Goal: Transaction & Acquisition: Subscribe to service/newsletter

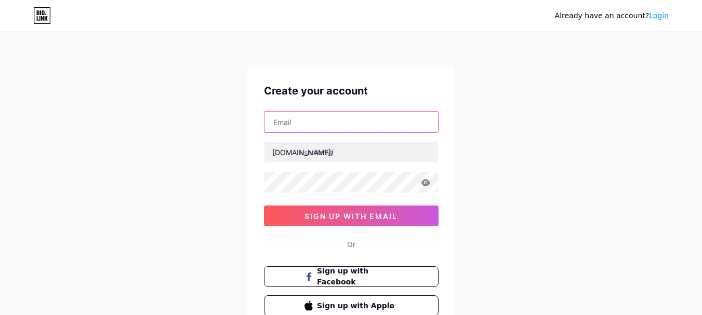
click at [301, 124] on input "text" at bounding box center [352, 122] width 174 height 21
paste input "[EMAIL_ADDRESS][DOMAIN_NAME]"
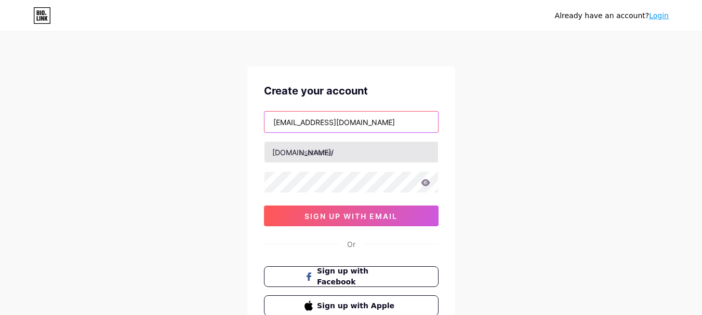
type input "[EMAIL_ADDRESS][DOMAIN_NAME]"
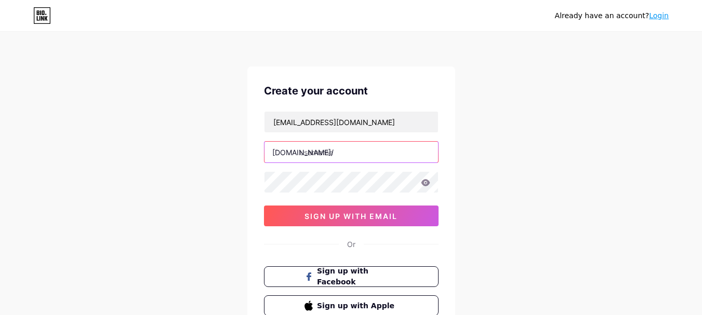
click at [342, 153] on input "text" at bounding box center [352, 152] width 174 height 21
click at [347, 155] on input "text" at bounding box center [352, 152] width 174 height 21
paste input "fitnessshop"
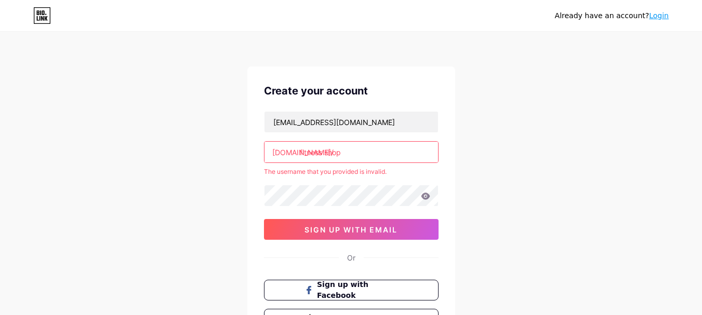
click at [326, 153] on input "fitness shop" at bounding box center [352, 152] width 174 height 21
click at [346, 150] on input "fitnessshop" at bounding box center [352, 152] width 174 height 21
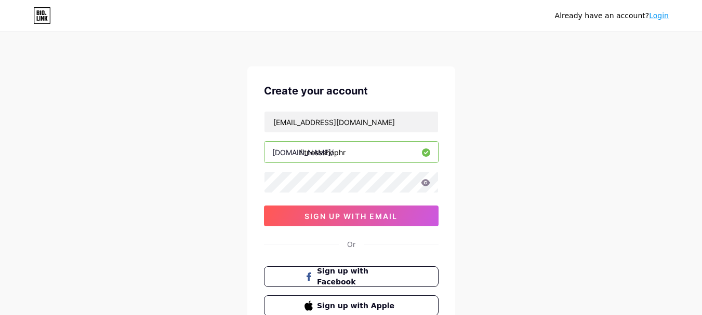
click at [298, 154] on div "[DOMAIN_NAME]/ fitnessshophr" at bounding box center [351, 152] width 175 height 22
type input "fitnessshophr"
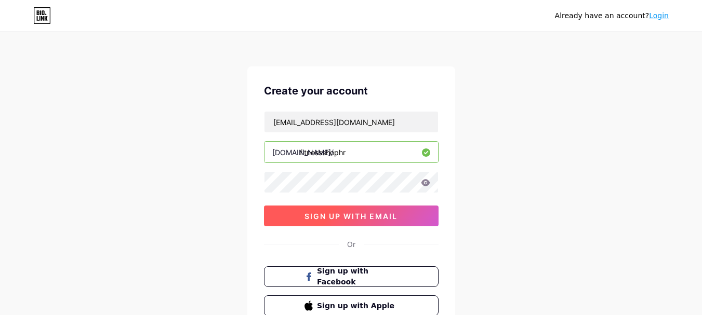
click at [311, 216] on span "sign up with email" at bounding box center [351, 216] width 93 height 9
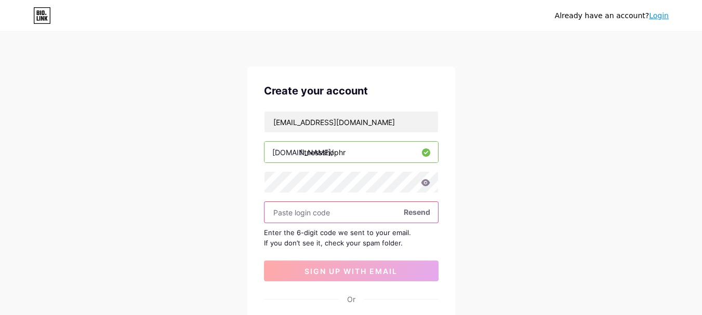
click at [322, 211] on input "text" at bounding box center [352, 212] width 174 height 21
paste input "282978"
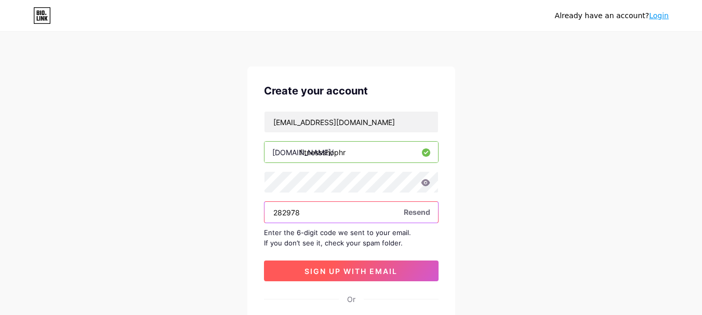
type input "282978"
click at [348, 274] on span "sign up with email" at bounding box center [351, 271] width 93 height 9
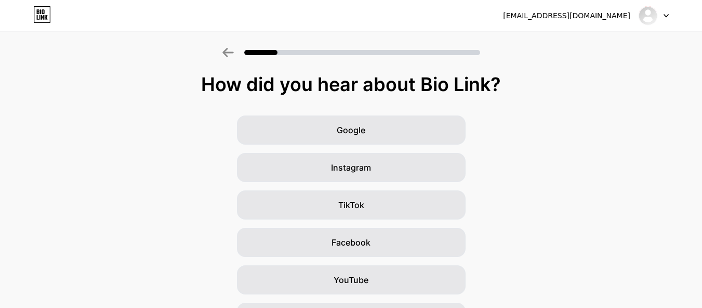
click at [661, 13] on div at bounding box center [654, 15] width 30 height 19
click at [649, 15] on img at bounding box center [648, 15] width 17 height 17
click at [663, 15] on div at bounding box center [654, 15] width 30 height 19
click at [567, 16] on div "[EMAIL_ADDRESS][DOMAIN_NAME]" at bounding box center [566, 15] width 127 height 11
click at [652, 17] on img at bounding box center [648, 15] width 17 height 17
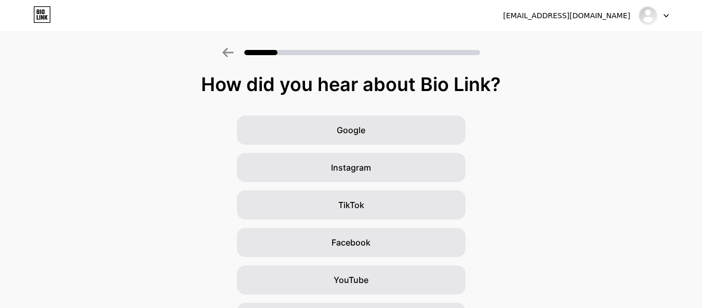
click at [664, 15] on icon at bounding box center [666, 16] width 4 height 3
click at [643, 14] on img at bounding box center [648, 15] width 17 height 17
click at [665, 12] on div at bounding box center [654, 15] width 30 height 19
click at [570, 41] on li "Logout" at bounding box center [603, 43] width 129 height 28
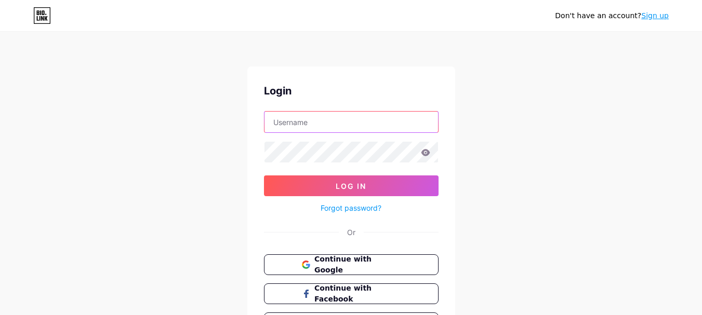
click at [320, 123] on input "text" at bounding box center [352, 122] width 174 height 21
click at [302, 122] on input "text" at bounding box center [352, 122] width 174 height 21
paste input "Fitness Shop"
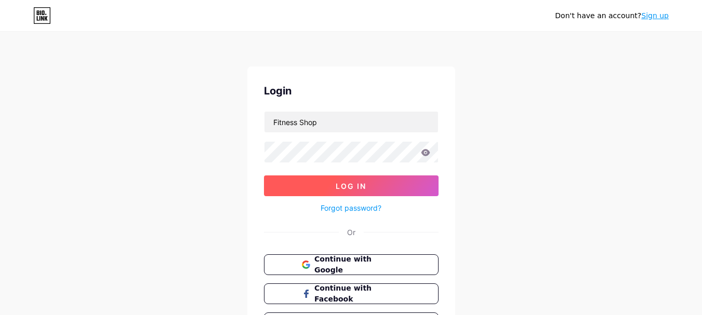
click at [295, 191] on button "Log In" at bounding box center [351, 186] width 175 height 21
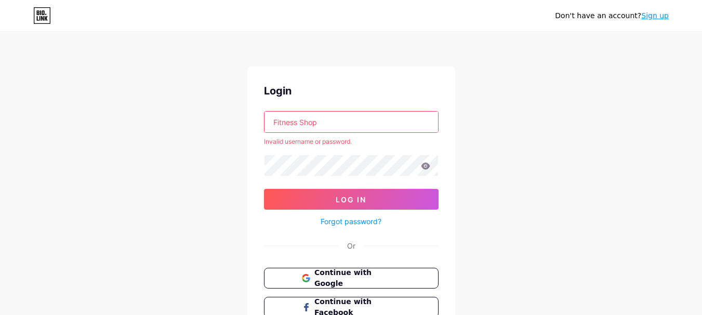
click at [302, 123] on input "Fitness Shop" at bounding box center [352, 122] width 174 height 21
click at [274, 123] on input "FitnessShop" at bounding box center [352, 122] width 174 height 21
click at [316, 122] on input "FitnessShop" at bounding box center [352, 122] width 174 height 21
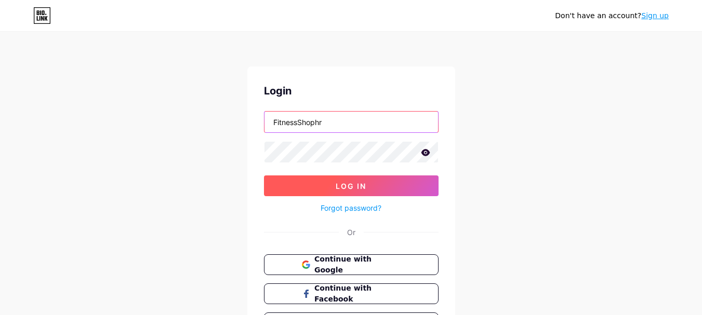
type input "FitnessShophr"
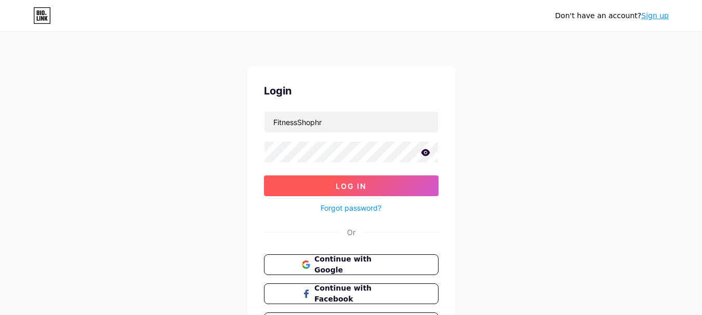
click at [338, 187] on span "Log In" at bounding box center [351, 186] width 31 height 9
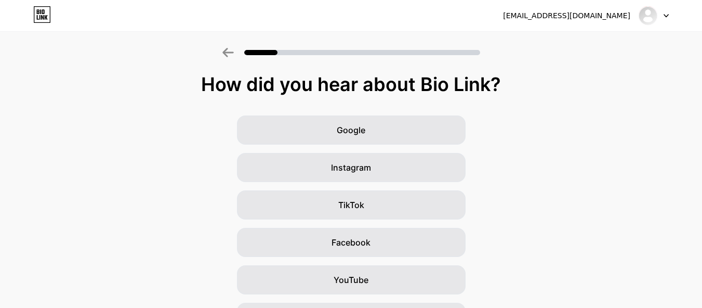
click at [668, 16] on icon at bounding box center [666, 16] width 5 height 4
click at [41, 15] on icon at bounding box center [42, 14] width 18 height 17
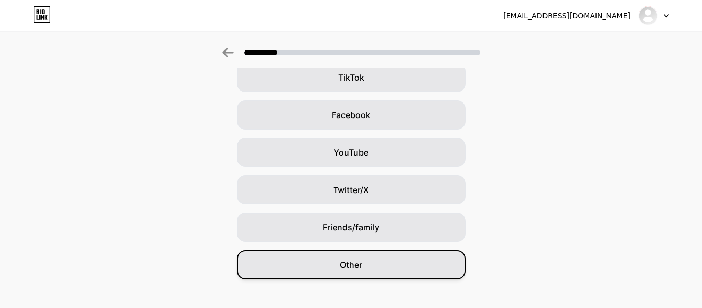
scroll to position [140, 0]
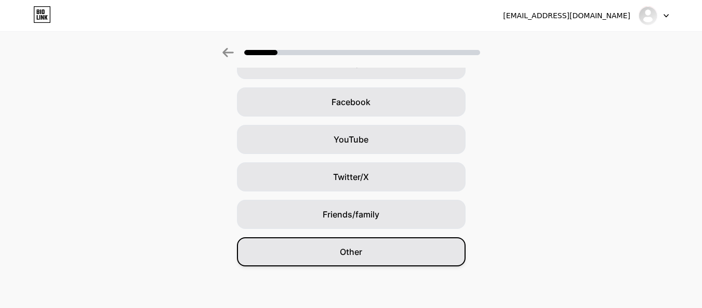
click at [361, 252] on span "Other" at bounding box center [351, 251] width 22 height 12
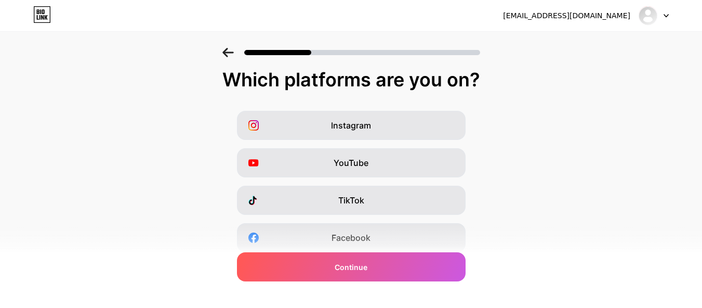
scroll to position [0, 0]
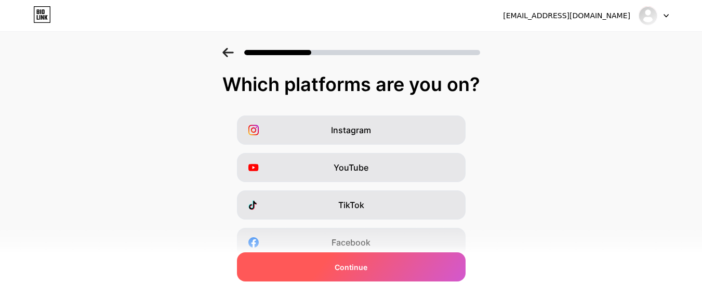
click at [339, 265] on span "Continue" at bounding box center [351, 266] width 33 height 11
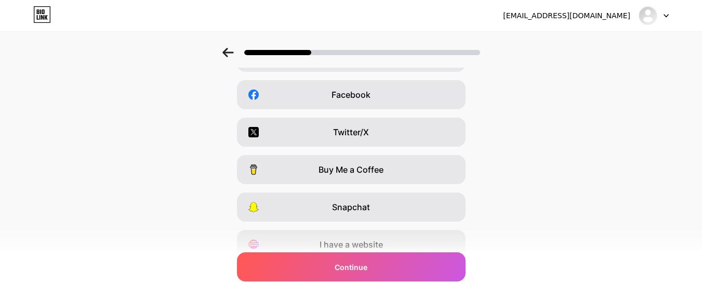
scroll to position [192, 0]
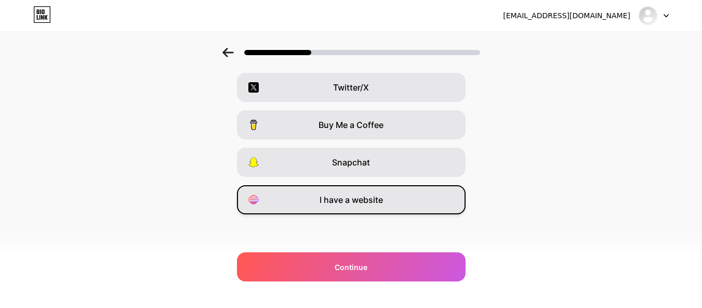
click at [366, 199] on span "I have a website" at bounding box center [351, 199] width 63 height 12
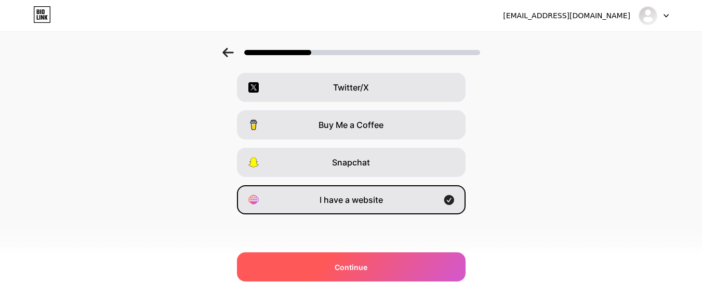
click at [319, 267] on div "Continue" at bounding box center [351, 266] width 229 height 29
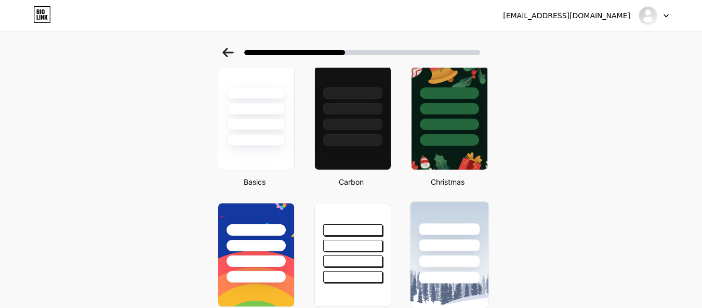
scroll to position [0, 0]
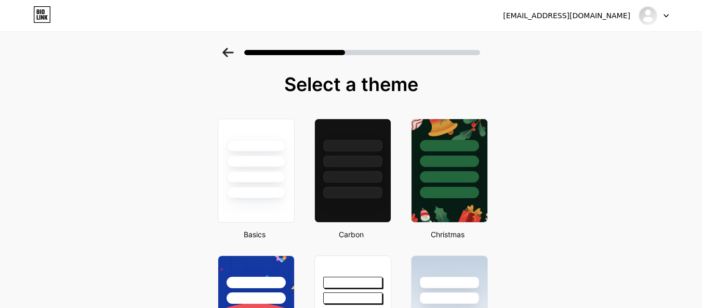
click at [667, 16] on icon at bounding box center [666, 16] width 4 height 3
click at [43, 16] on icon at bounding box center [42, 17] width 3 height 5
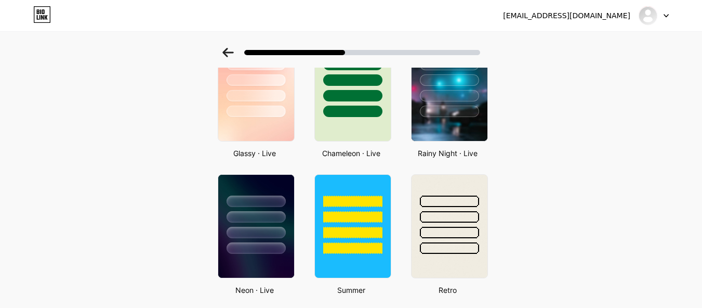
scroll to position [416, 0]
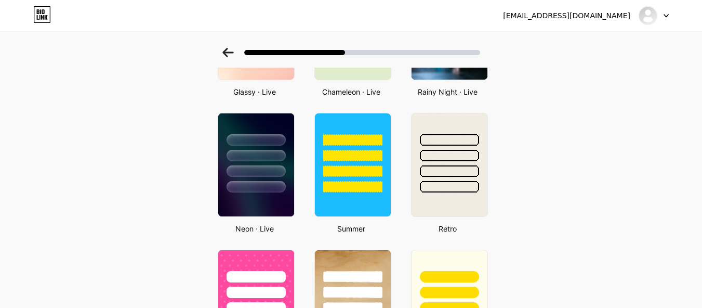
click at [228, 51] on icon at bounding box center [227, 52] width 11 height 9
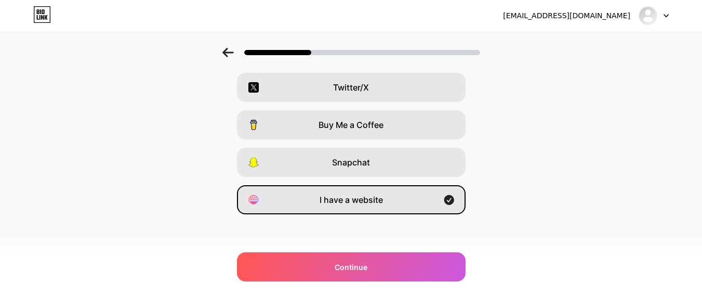
scroll to position [0, 0]
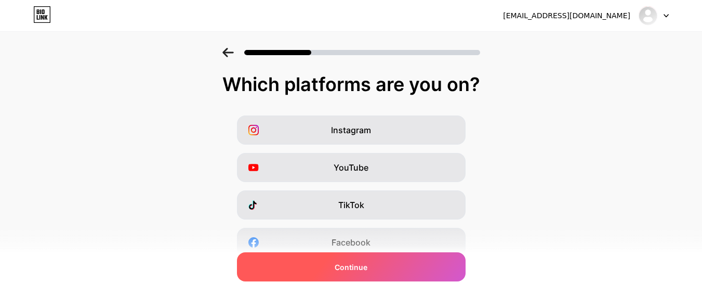
click at [357, 263] on span "Continue" at bounding box center [351, 266] width 33 height 11
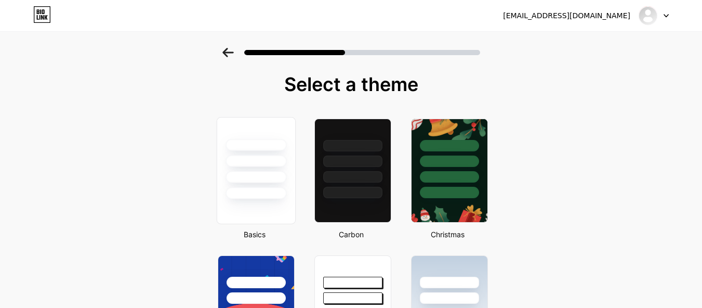
click at [256, 175] on div at bounding box center [256, 177] width 61 height 12
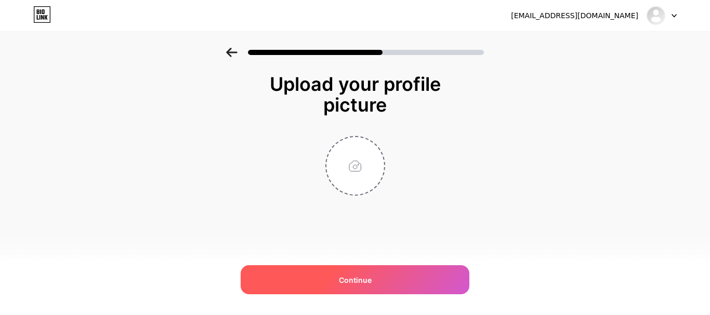
click at [356, 279] on span "Continue" at bounding box center [355, 280] width 33 height 11
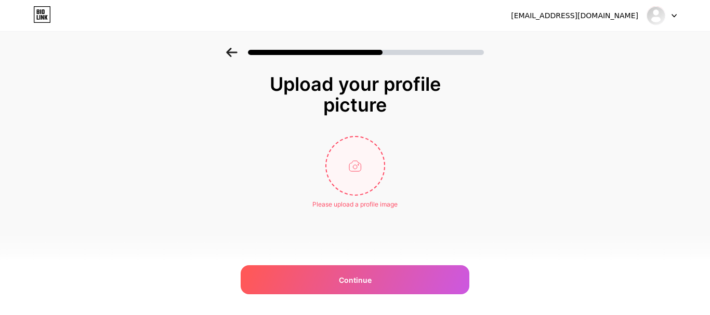
click at [363, 176] on input "file" at bounding box center [355, 166] width 58 height 58
type input "C:\fakepath\Untitled design (19).png"
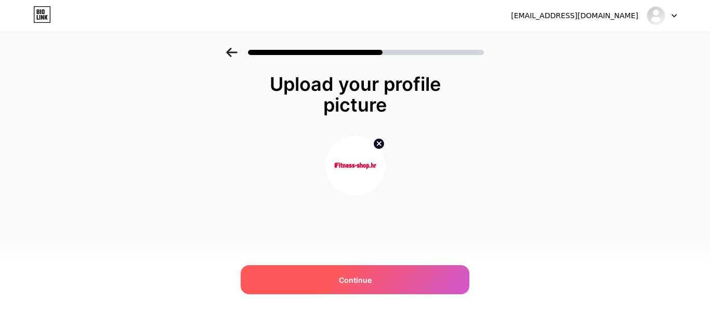
click at [369, 280] on span "Continue" at bounding box center [355, 280] width 33 height 11
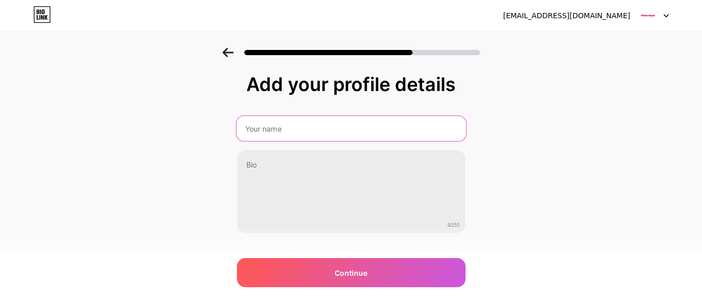
click at [303, 132] on input "text" at bounding box center [351, 128] width 230 height 25
click at [299, 128] on input "text" at bounding box center [351, 128] width 230 height 25
paste input "Fitness Shop"
click at [279, 129] on input "Fitness Shop" at bounding box center [351, 128] width 230 height 25
type input "FitnessShop"
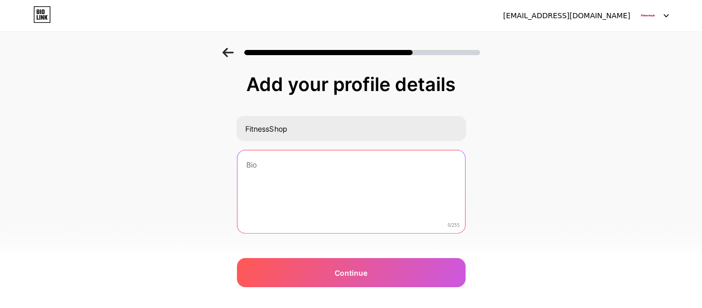
click at [286, 167] on textarea at bounding box center [351, 192] width 228 height 84
click at [280, 177] on textarea at bounding box center [351, 192] width 230 height 85
paste textarea "Kvalitetne podloga za vježbanje za udoban i siguran trening kod kuće ili u tere…"
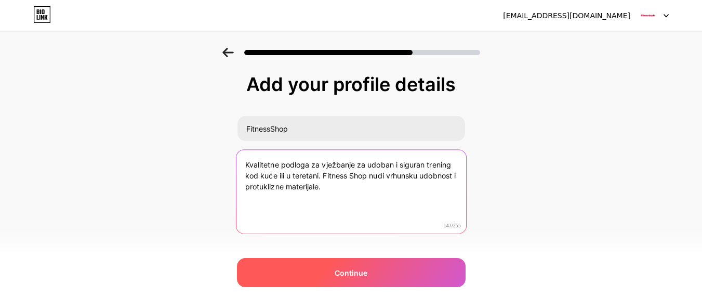
type textarea "Kvalitetne podloga za vježbanje za udoban i siguran trening kod kuće ili u tere…"
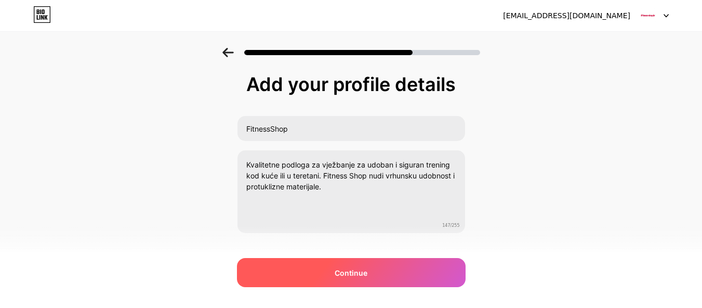
click at [348, 276] on span "Continue" at bounding box center [351, 272] width 33 height 11
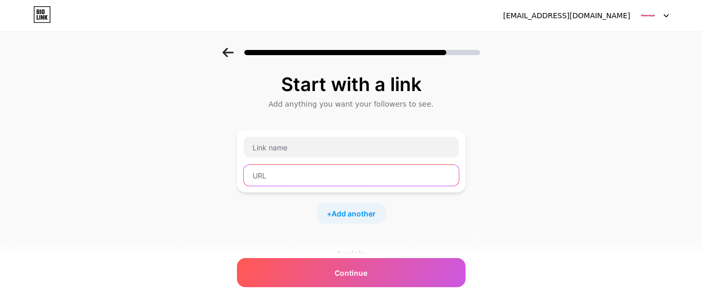
click at [276, 178] on input "text" at bounding box center [351, 175] width 215 height 21
click at [292, 169] on input "text" at bounding box center [351, 175] width 215 height 21
paste input "[URL][DOMAIN_NAME]"
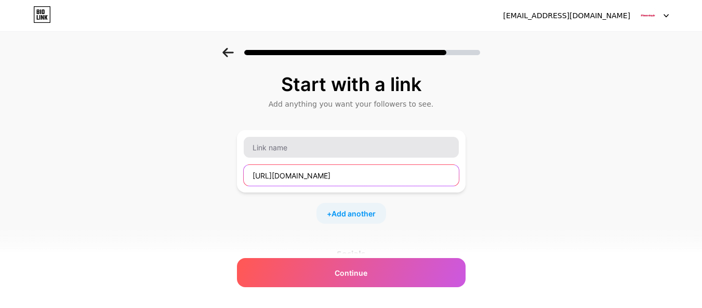
type input "[URL][DOMAIN_NAME]"
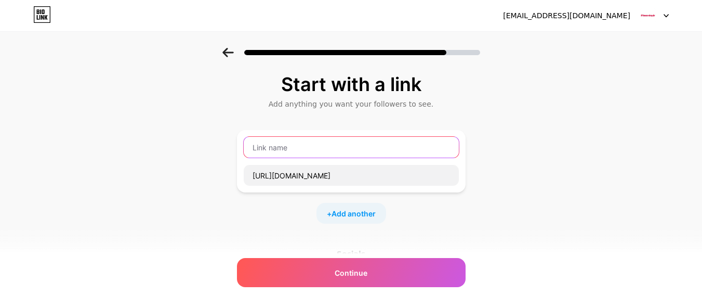
click at [299, 147] on input "text" at bounding box center [351, 147] width 215 height 21
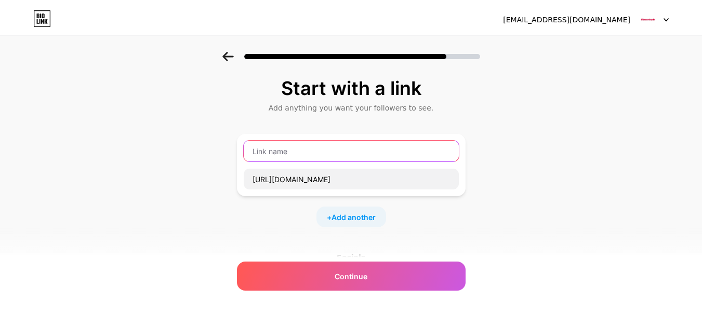
scroll to position [0, 0]
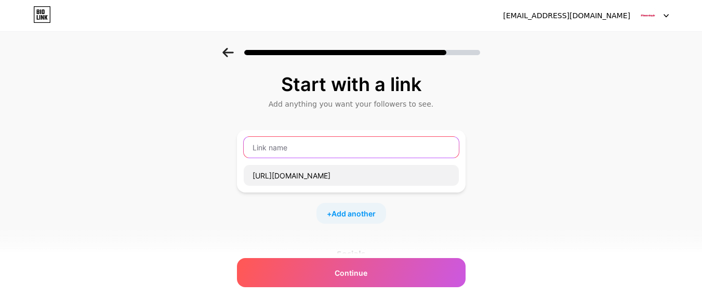
click at [297, 143] on input "text" at bounding box center [351, 147] width 215 height 21
paste input "podloga za vježbanje"
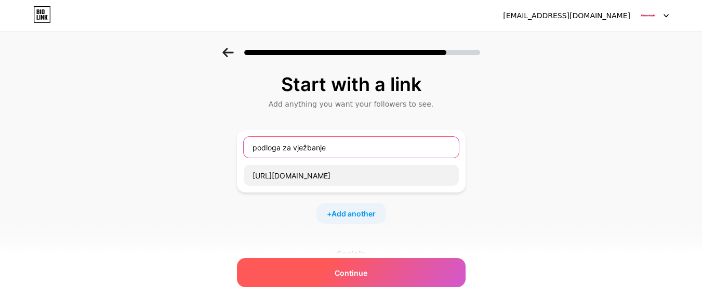
type input "podloga za vježbanje"
click at [334, 275] on div "Continue" at bounding box center [351, 272] width 229 height 29
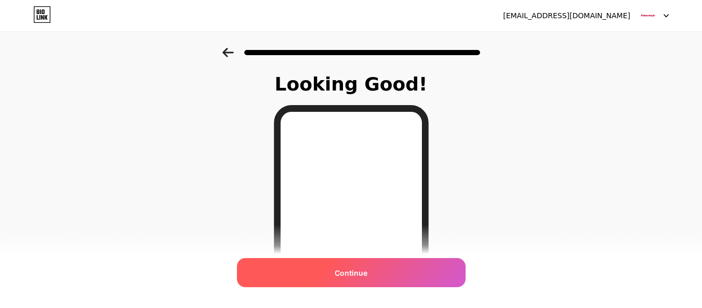
click at [352, 272] on span "Continue" at bounding box center [351, 272] width 33 height 11
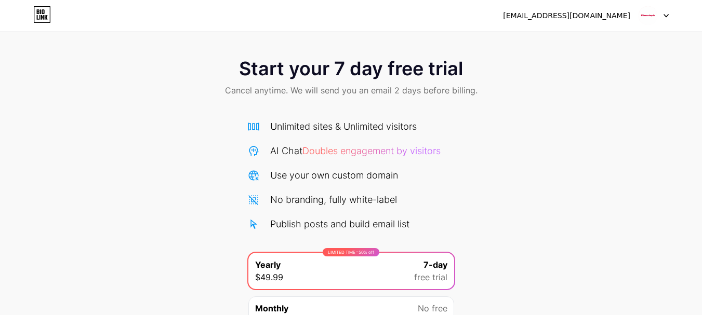
click at [665, 15] on icon at bounding box center [666, 16] width 4 height 3
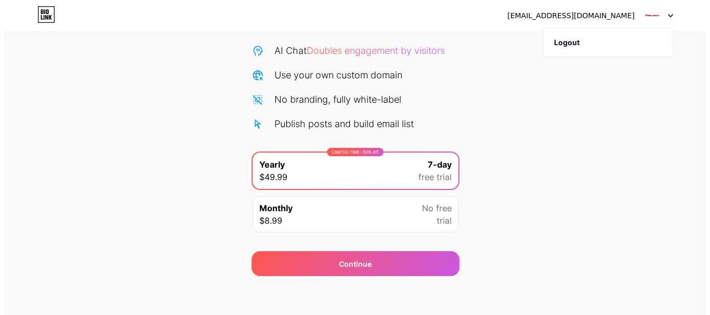
scroll to position [103, 0]
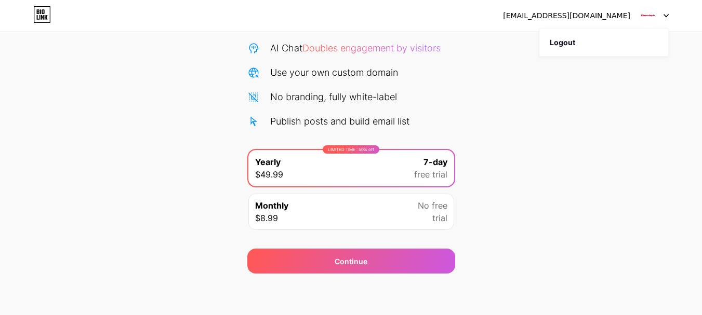
click at [359, 216] on div "Monthly $8.99 No free trial" at bounding box center [351, 212] width 206 height 36
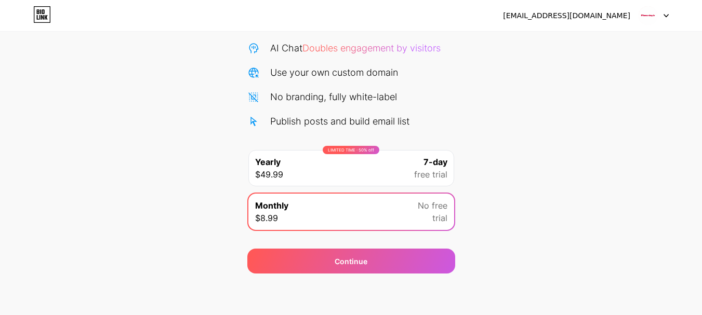
click at [405, 173] on div "LIMITED TIME : 50% off Yearly $49.99 7-day free trial" at bounding box center [351, 168] width 206 height 36
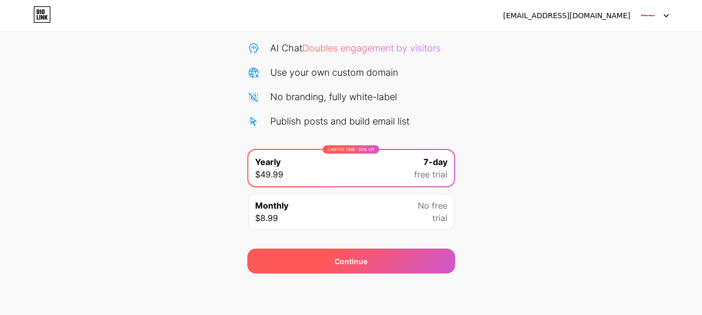
click at [354, 260] on span "Continue" at bounding box center [351, 261] width 33 height 11
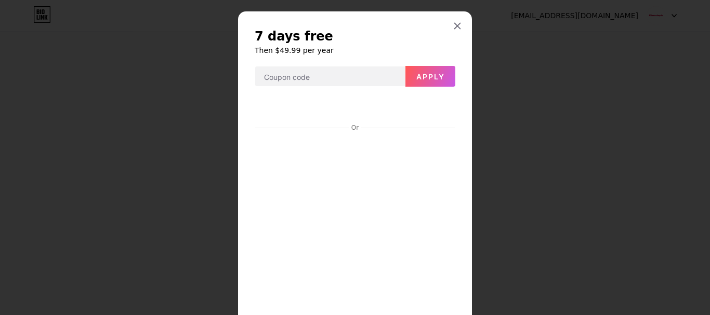
scroll to position [0, 0]
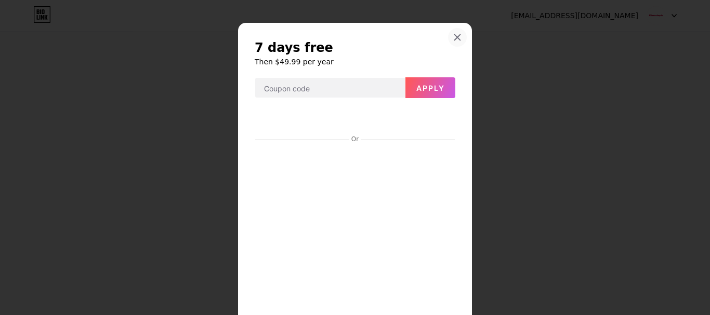
click at [454, 36] on icon at bounding box center [457, 37] width 8 height 8
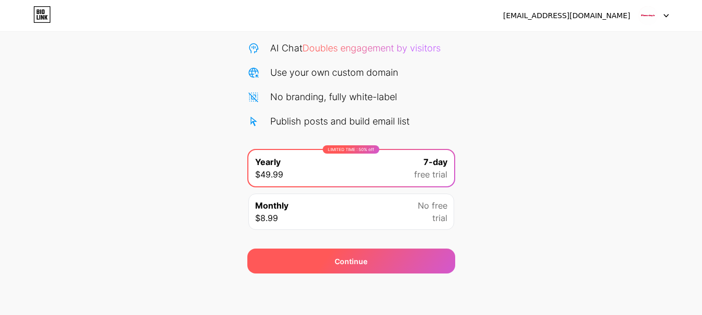
click at [360, 263] on span "Continue" at bounding box center [351, 261] width 33 height 11
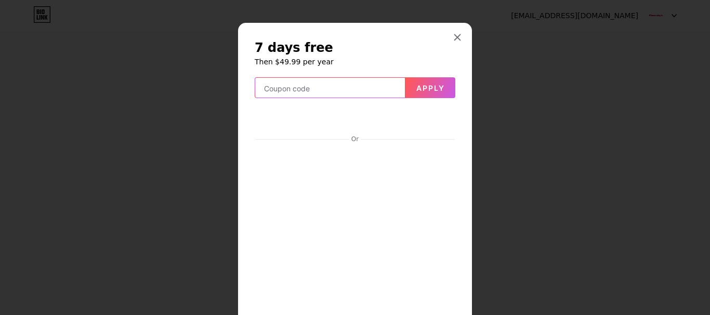
click at [374, 89] on input "text" at bounding box center [330, 88] width 150 height 21
click at [453, 35] on icon at bounding box center [457, 37] width 8 height 8
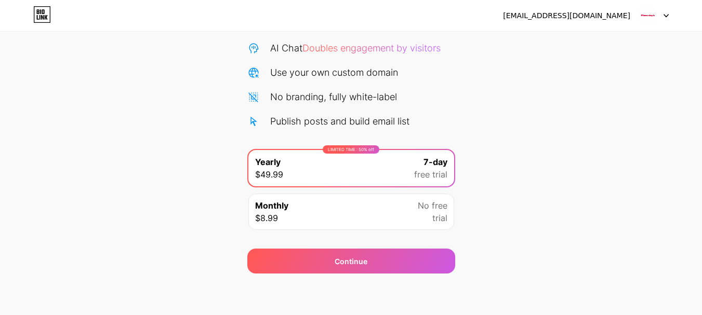
click at [39, 16] on icon at bounding box center [39, 17] width 1 height 5
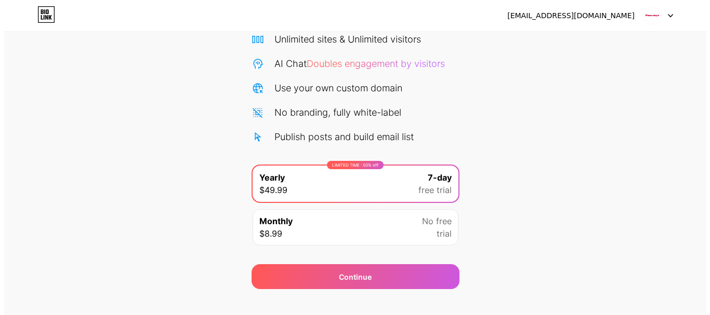
scroll to position [103, 0]
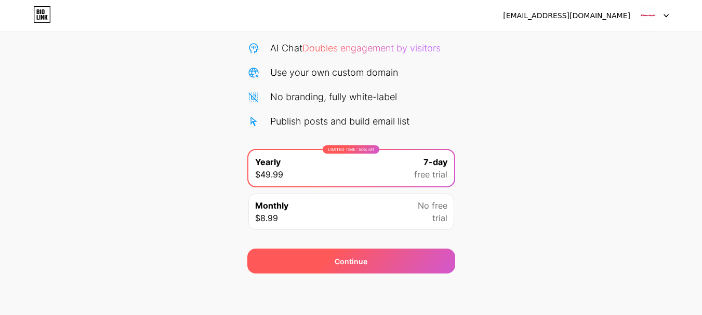
click at [346, 260] on span "Continue" at bounding box center [351, 261] width 33 height 11
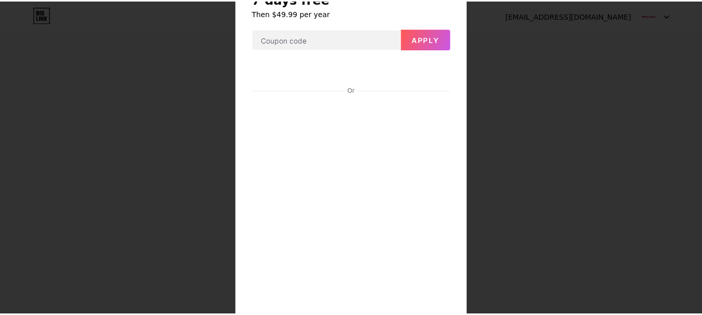
scroll to position [0, 0]
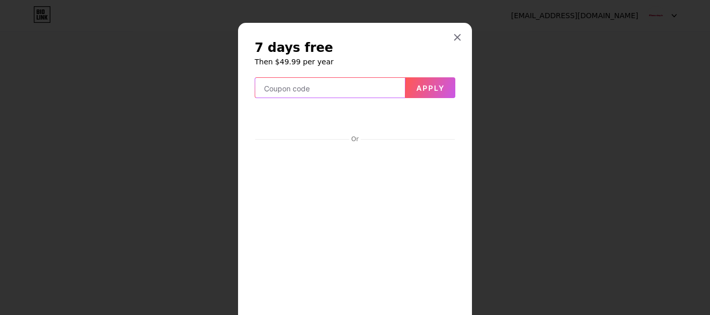
click at [315, 87] on input "text" at bounding box center [330, 88] width 150 height 21
click at [456, 37] on icon at bounding box center [457, 37] width 8 height 8
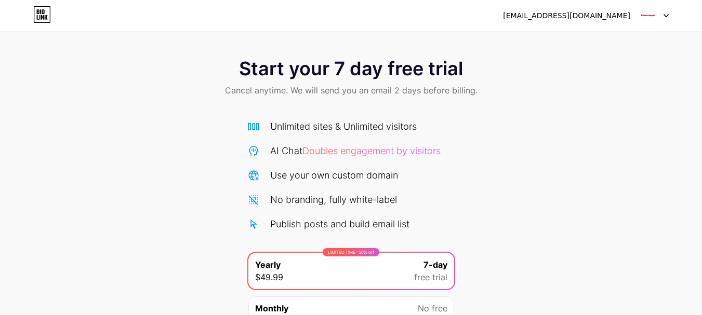
click at [572, 21] on div "[EMAIL_ADDRESS][DOMAIN_NAME]" at bounding box center [586, 15] width 166 height 19
click at [553, 20] on div "[EMAIL_ADDRESS][DOMAIN_NAME]" at bounding box center [566, 15] width 127 height 11
click at [665, 14] on icon at bounding box center [666, 16] width 5 height 4
click at [648, 15] on img at bounding box center [648, 16] width 20 height 20
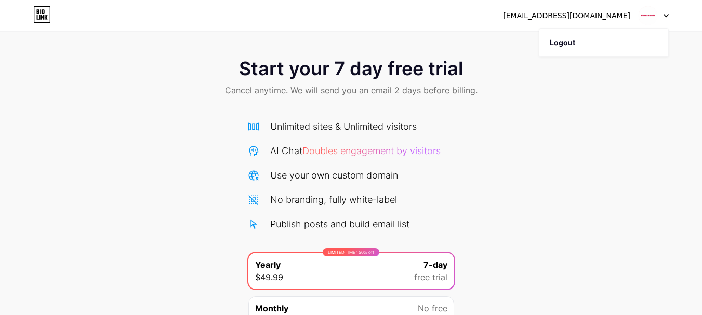
click at [648, 15] on img at bounding box center [648, 16] width 20 height 20
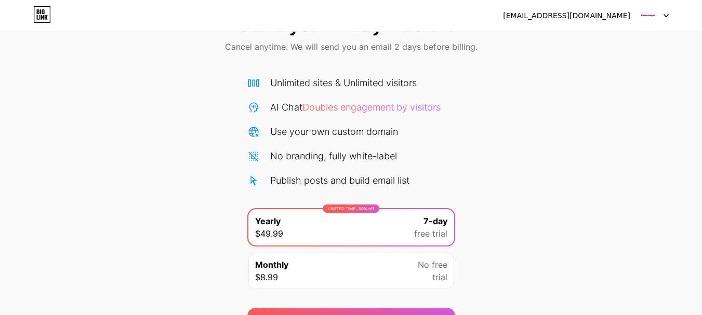
scroll to position [103, 0]
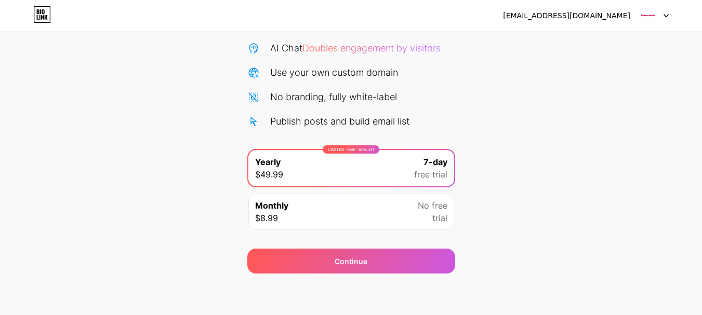
click at [35, 15] on icon at bounding box center [42, 14] width 18 height 17
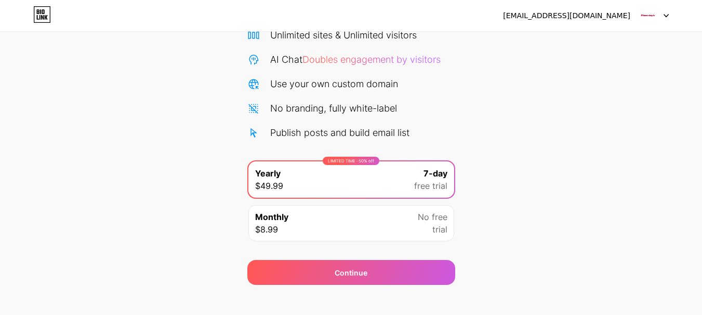
scroll to position [103, 0]
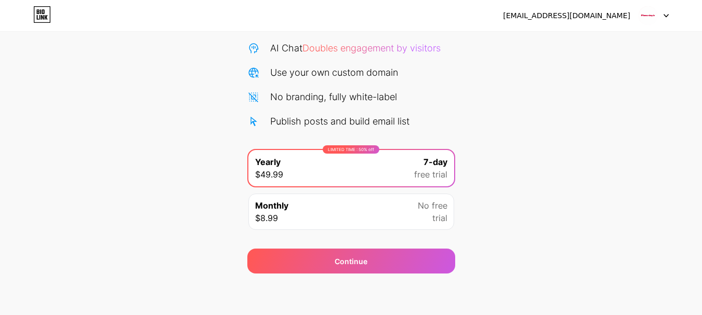
click at [598, 17] on div "[EMAIL_ADDRESS][DOMAIN_NAME]" at bounding box center [566, 15] width 127 height 11
click at [648, 15] on img at bounding box center [648, 16] width 20 height 20
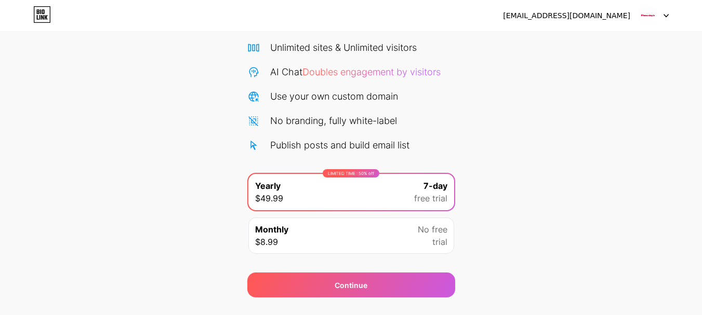
scroll to position [103, 0]
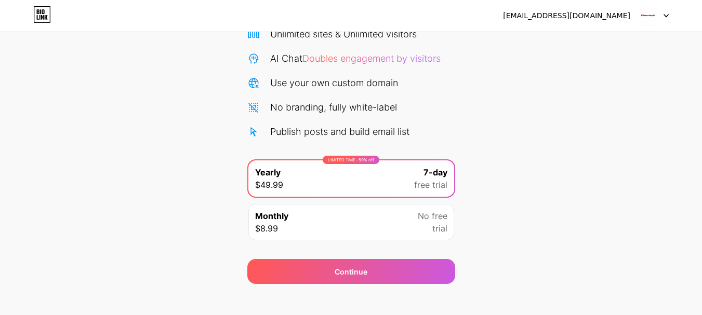
scroll to position [103, 0]
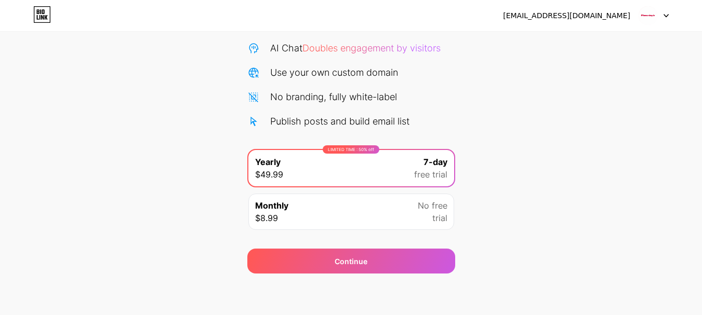
click at [648, 14] on img at bounding box center [648, 16] width 20 height 20
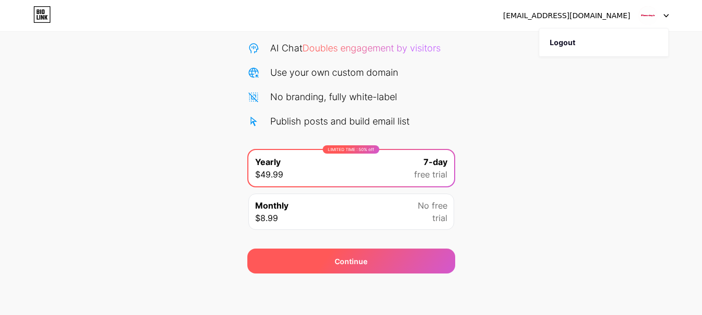
click at [354, 261] on span "Continue" at bounding box center [351, 261] width 33 height 11
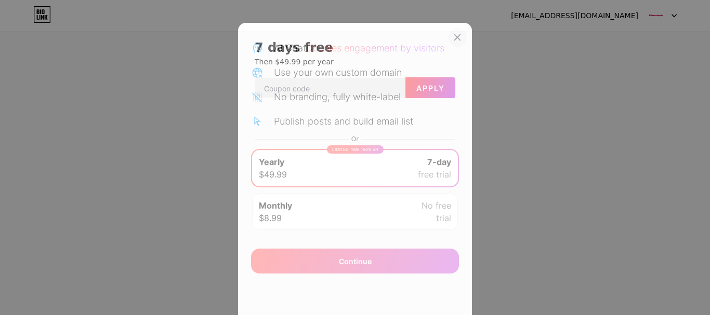
click at [458, 34] on div at bounding box center [457, 37] width 19 height 19
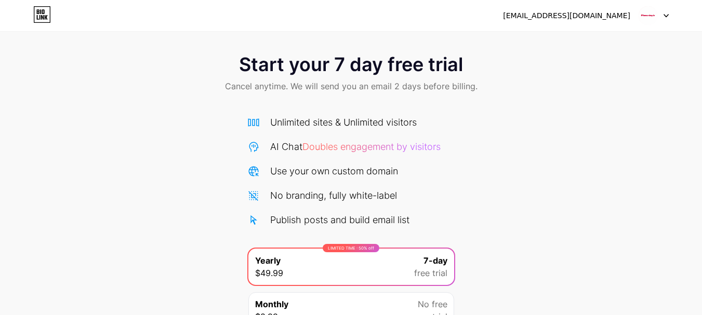
scroll to position [0, 0]
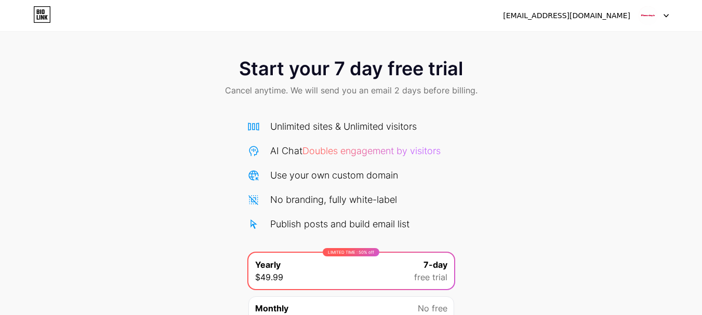
click at [571, 18] on div "[EMAIL_ADDRESS][DOMAIN_NAME]" at bounding box center [566, 15] width 127 height 11
click at [573, 17] on div "[EMAIL_ADDRESS][DOMAIN_NAME]" at bounding box center [566, 15] width 127 height 11
click at [616, 18] on div "[EMAIL_ADDRESS][DOMAIN_NAME]" at bounding box center [566, 15] width 127 height 11
